Goal: Task Accomplishment & Management: Complete application form

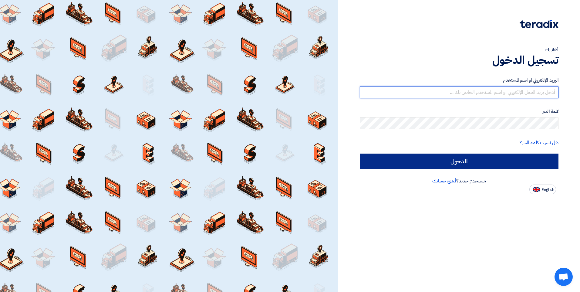
type input "[EMAIL_ADDRESS][DOMAIN_NAME]"
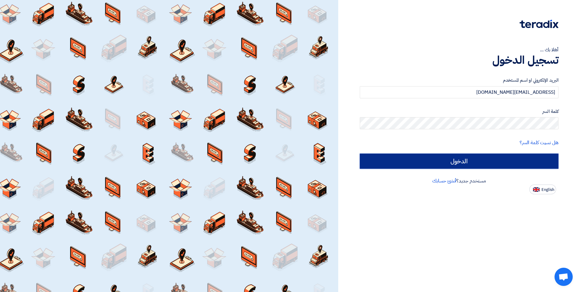
click at [448, 163] on input "الدخول" at bounding box center [459, 161] width 199 height 15
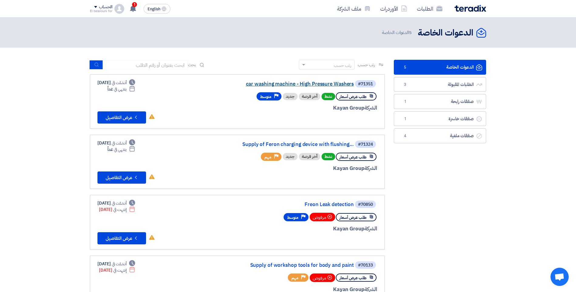
click at [289, 82] on link "car washing machine - High Pressure Washers" at bounding box center [292, 83] width 121 height 5
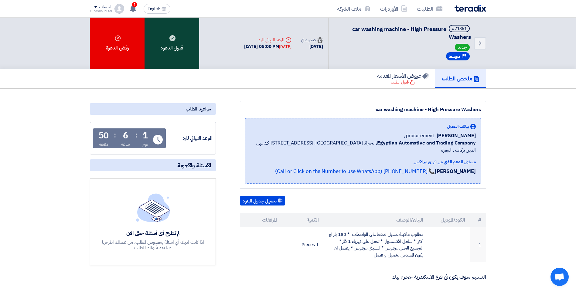
click at [174, 43] on div "قبول الدعوه" at bounding box center [171, 43] width 55 height 51
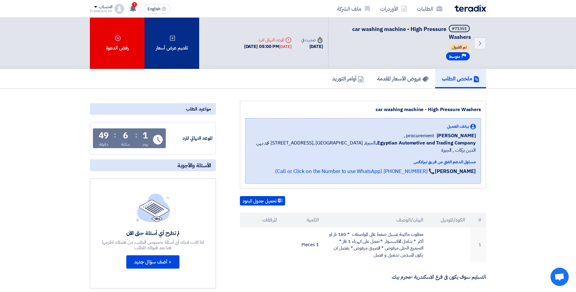
click at [174, 53] on div "تقديم عرض أسعار" at bounding box center [171, 43] width 55 height 51
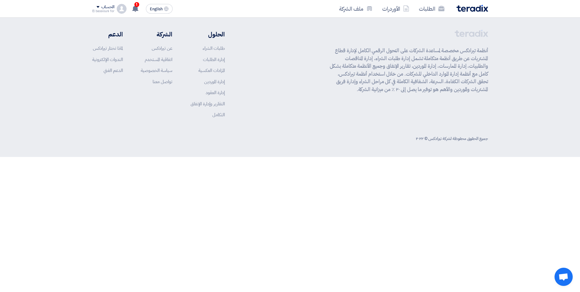
click at [577, 114] on footer "أنظمة تيرادكس مخصصة لمساعدة الشركات على التحول الرقمي الكامل لإدارة قطاع المشتر…" at bounding box center [290, 87] width 580 height 139
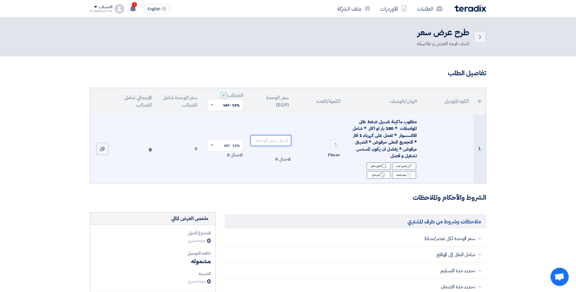
click at [283, 144] on input "number" at bounding box center [270, 140] width 41 height 11
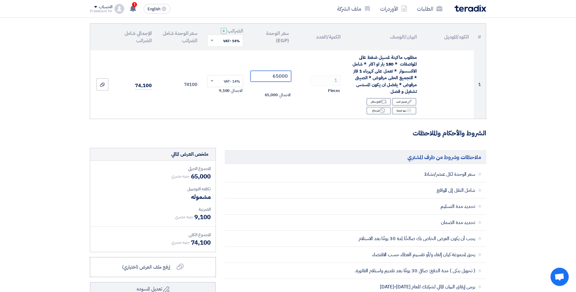
scroll to position [49, 0]
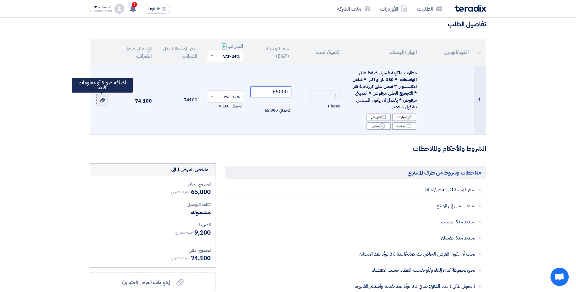
type input "65000"
click at [102, 101] on icon at bounding box center [102, 100] width 5 height 5
click at [0, 0] on input "file" at bounding box center [0, 0] width 0 height 0
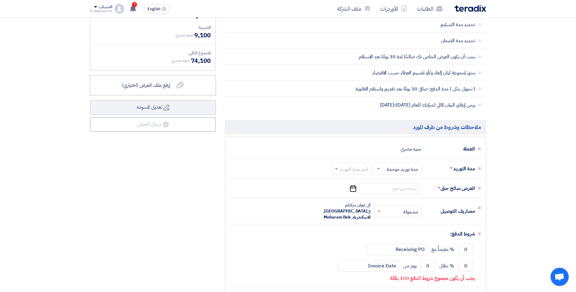
scroll to position [249, 0]
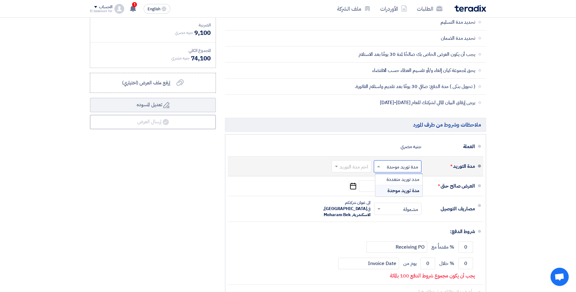
click at [392, 171] on input "text" at bounding box center [396, 166] width 45 height 9
drag, startPoint x: 392, startPoint y: 170, endPoint x: 382, endPoint y: 168, distance: 10.2
click at [392, 170] on input "text" at bounding box center [396, 166] width 45 height 9
click at [362, 168] on input "text" at bounding box center [350, 166] width 37 height 9
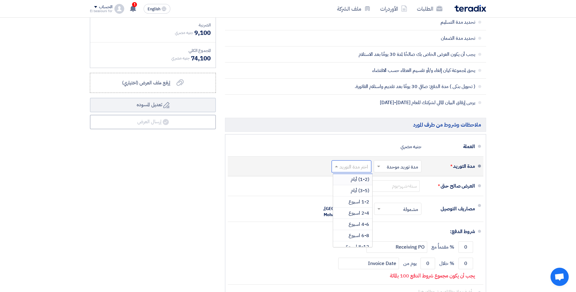
click at [364, 180] on span "(1-2) أيام" at bounding box center [360, 179] width 19 height 7
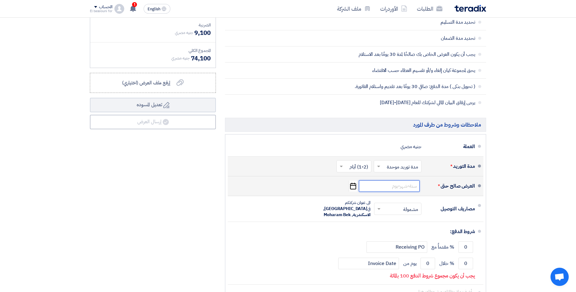
click at [392, 188] on input at bounding box center [389, 186] width 61 height 12
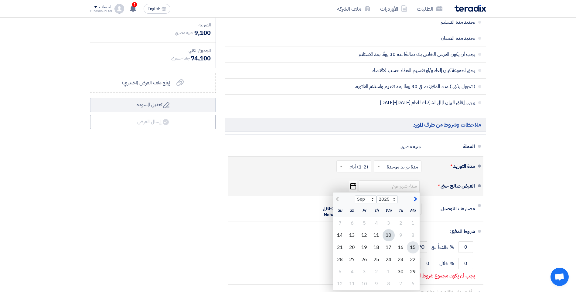
click at [413, 248] on div "15" at bounding box center [413, 247] width 12 height 12
type input "[DATE]"
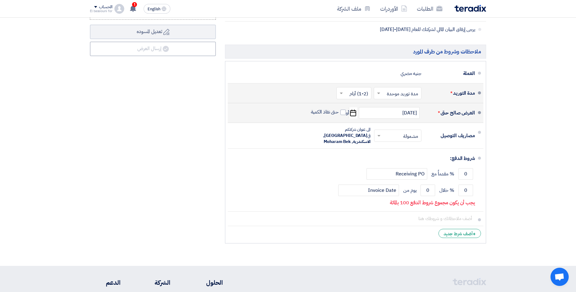
scroll to position [322, 0]
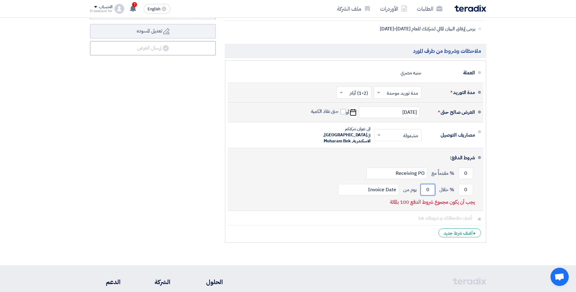
drag, startPoint x: 424, startPoint y: 183, endPoint x: 439, endPoint y: 182, distance: 14.6
click at [439, 182] on div "0 % خلال 0 يوم من Invoice Date" at bounding box center [353, 189] width 242 height 16
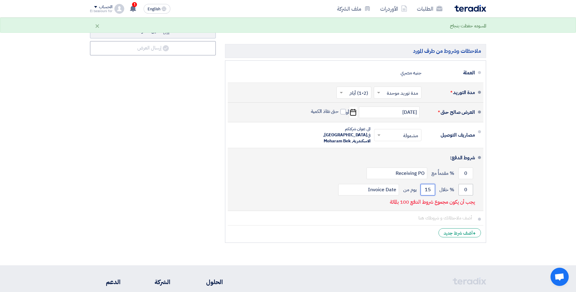
type input "15"
click at [466, 184] on input "0" at bounding box center [465, 190] width 15 height 12
click at [463, 185] on input "0" at bounding box center [465, 190] width 15 height 12
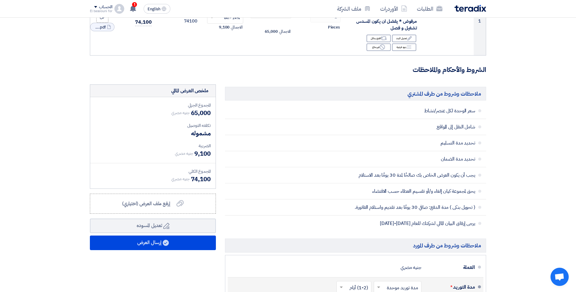
scroll to position [128, 0]
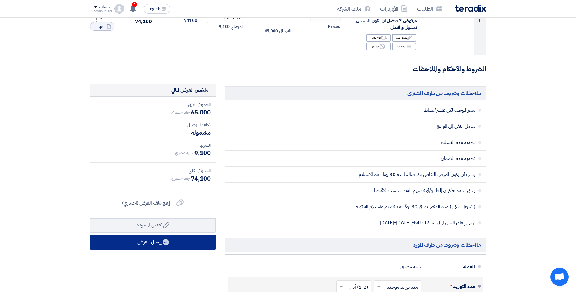
type input "100"
click at [171, 242] on button "إرسال العرض" at bounding box center [153, 242] width 126 height 15
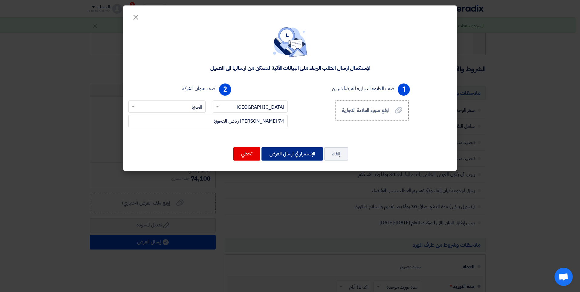
click at [294, 151] on button "الإستمرار في ارسال العرض" at bounding box center [293, 153] width 62 height 13
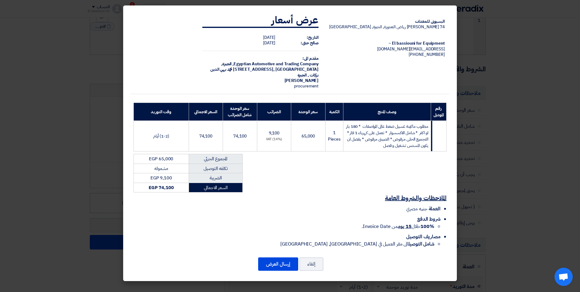
click at [542, 108] on modal-container "البسيونى للمعدات 74 [PERSON_NAME] رياض العجوزة, الجيزة, [GEOGRAPHIC_DATA] El ba…" at bounding box center [290, 146] width 580 height 292
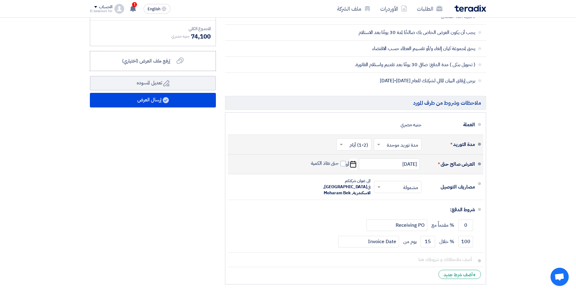
scroll to position [275, 0]
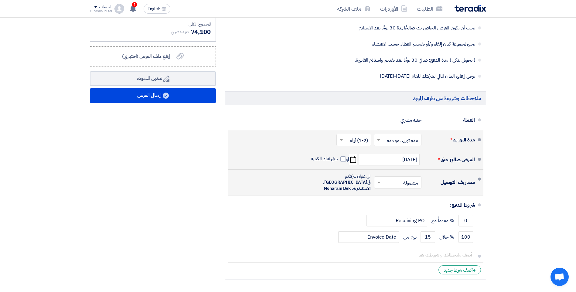
click at [389, 182] on input "text" at bounding box center [396, 182] width 44 height 9
click at [390, 203] on div "غير مشمولة" at bounding box center [398, 206] width 47 height 11
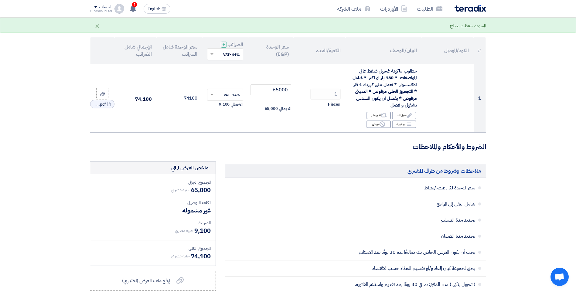
scroll to position [0, 0]
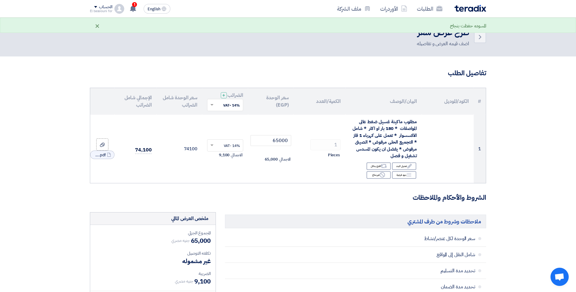
click at [98, 25] on div "×" at bounding box center [97, 25] width 5 height 7
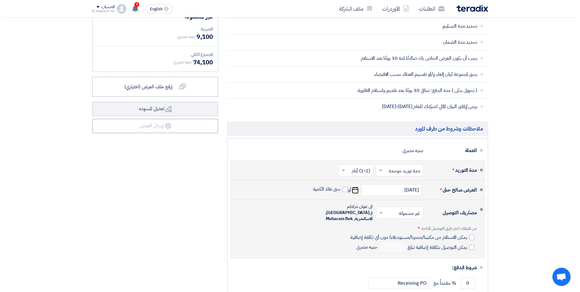
scroll to position [246, 0]
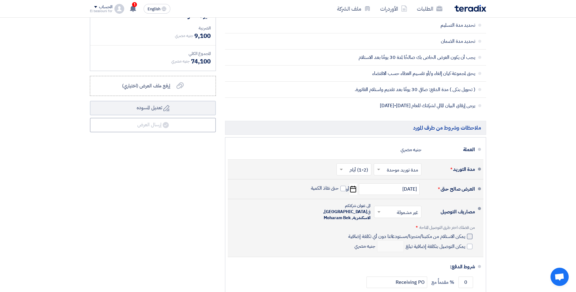
click at [469, 234] on div at bounding box center [469, 236] width 5 height 5
click at [465, 233] on input "يمكن الاستلام من مكتبنا/متجرنا/مستودعاتنا دون أي تكلفة إضافية" at bounding box center [406, 239] width 118 height 12
checkbox input "true"
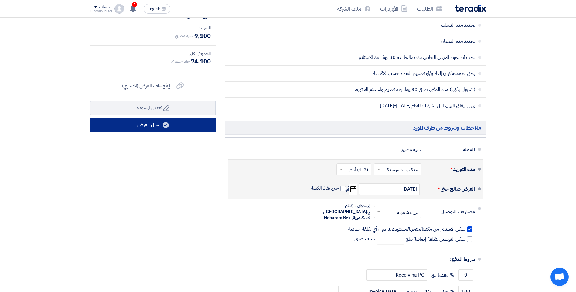
click at [149, 125] on button "إرسال العرض" at bounding box center [153, 125] width 126 height 15
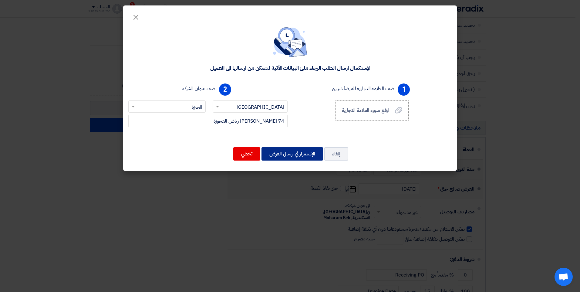
click at [297, 157] on button "الإستمرار في ارسال العرض" at bounding box center [293, 153] width 62 height 13
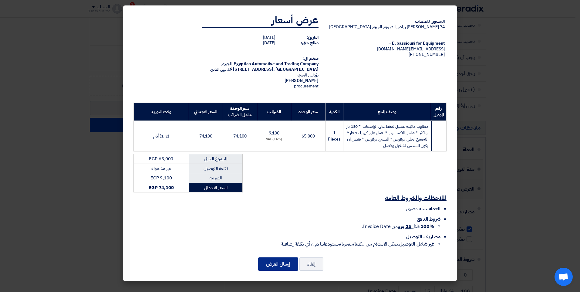
click at [276, 260] on button "إرسال العرض" at bounding box center [278, 263] width 40 height 13
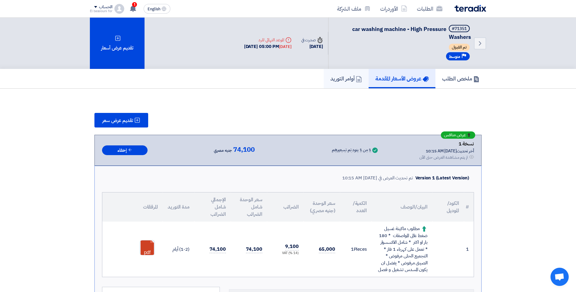
click at [331, 79] on h5 "أوامر التوريد" at bounding box center [346, 78] width 32 height 7
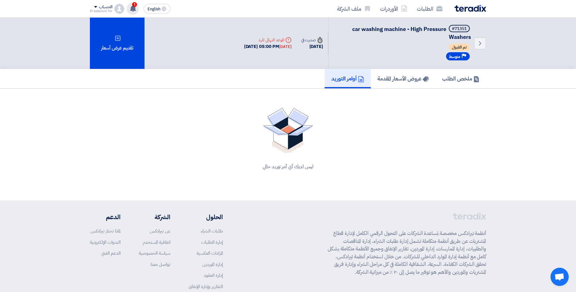
click at [134, 9] on use at bounding box center [133, 8] width 6 height 7
